Goal: Navigation & Orientation: Find specific page/section

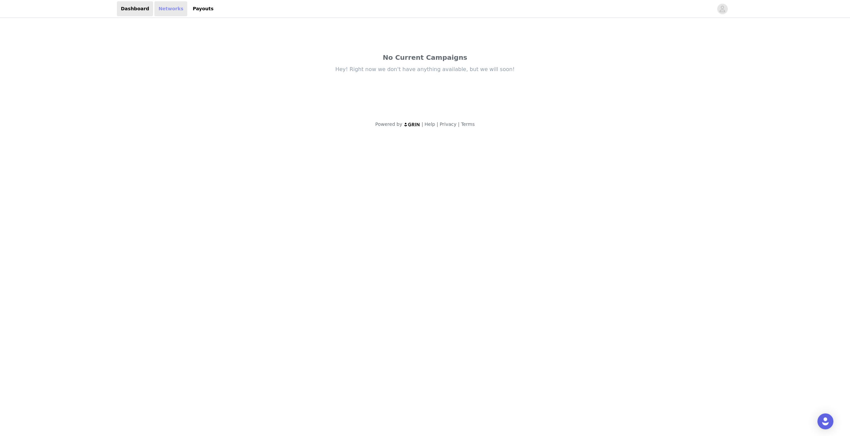
click at [158, 6] on link "Networks" at bounding box center [170, 8] width 33 height 15
click at [129, 10] on link "Dashboard" at bounding box center [135, 8] width 36 height 15
click at [718, 6] on div "Dashboard Networks Payouts" at bounding box center [425, 8] width 638 height 15
click at [720, 6] on icon "avatar" at bounding box center [722, 9] width 6 height 11
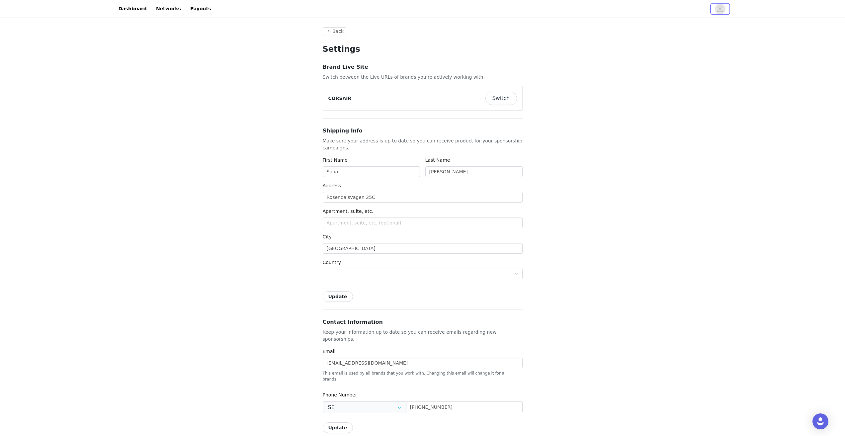
type input "+46 ([GEOGRAPHIC_DATA])"
click at [164, 48] on div "Back Settings Brand Live Site Switch between the Live URLs of brands you’re act…" at bounding box center [422, 356] width 845 height 675
click at [120, 12] on link "Dashboard" at bounding box center [133, 8] width 36 height 15
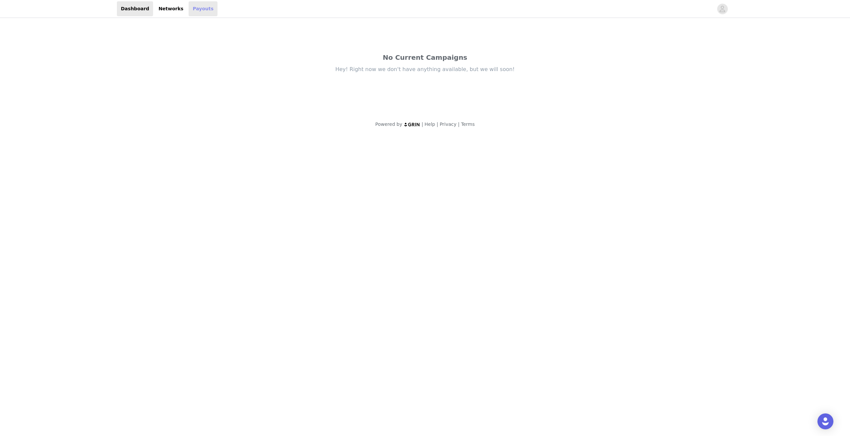
click at [189, 13] on link "Payouts" at bounding box center [203, 8] width 29 height 15
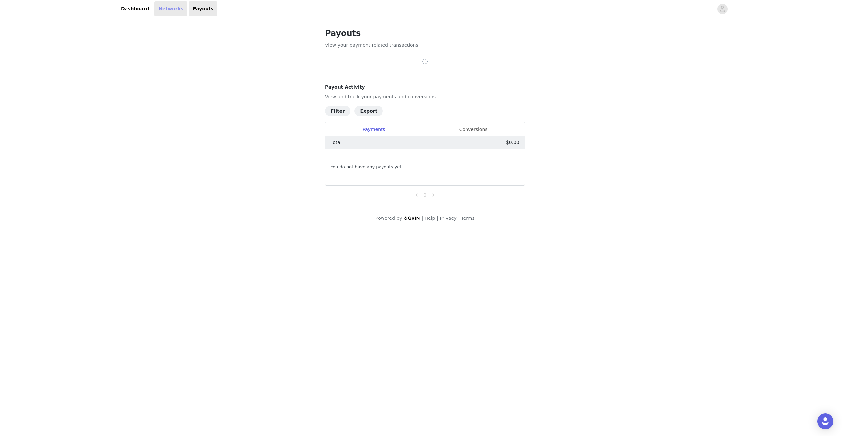
click at [165, 6] on link "Networks" at bounding box center [170, 8] width 33 height 15
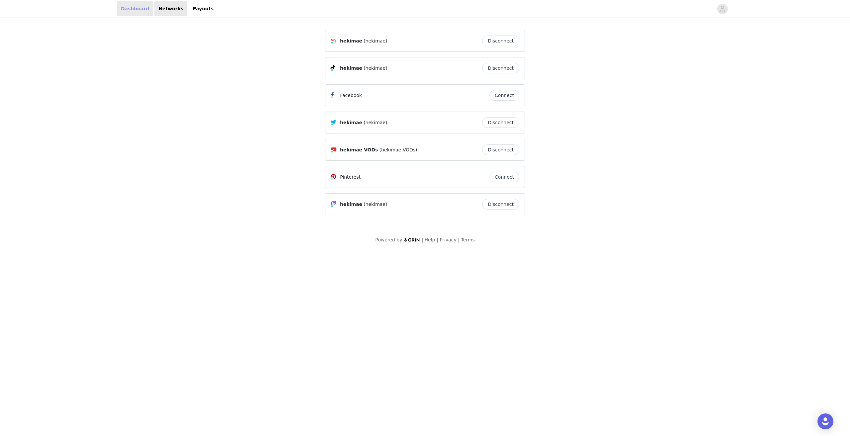
click at [134, 6] on link "Dashboard" at bounding box center [135, 8] width 36 height 15
